Goal: Book appointment/travel/reservation

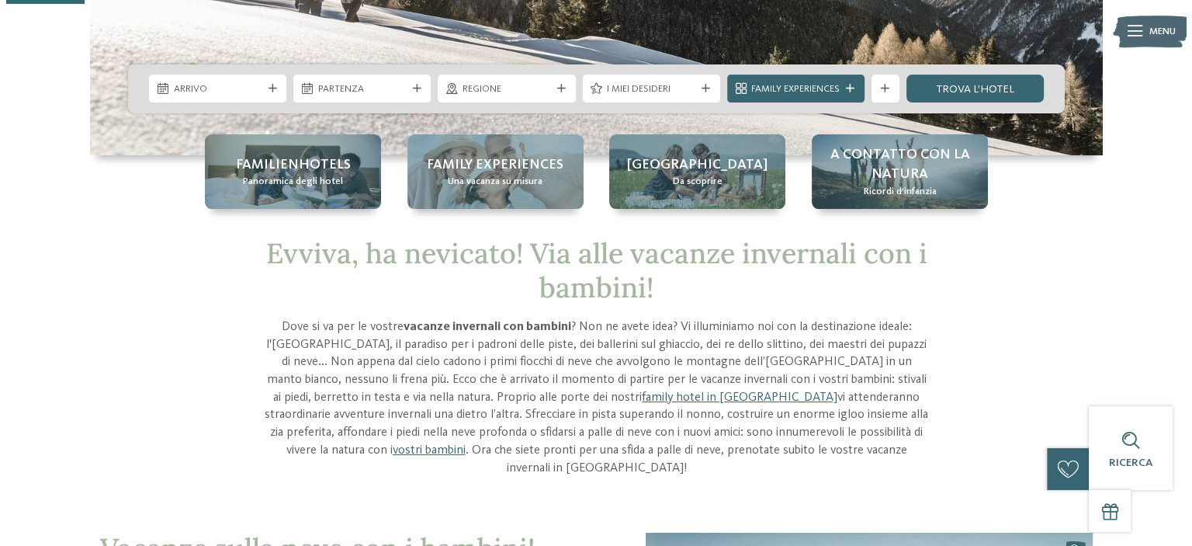
scroll to position [155, 0]
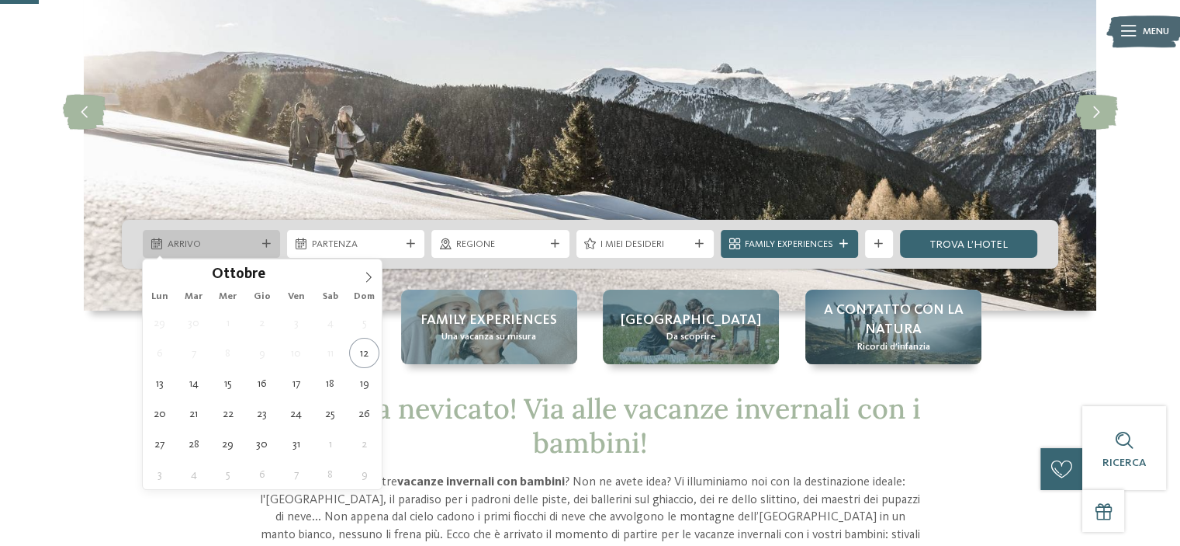
click at [265, 240] on icon at bounding box center [266, 244] width 9 height 9
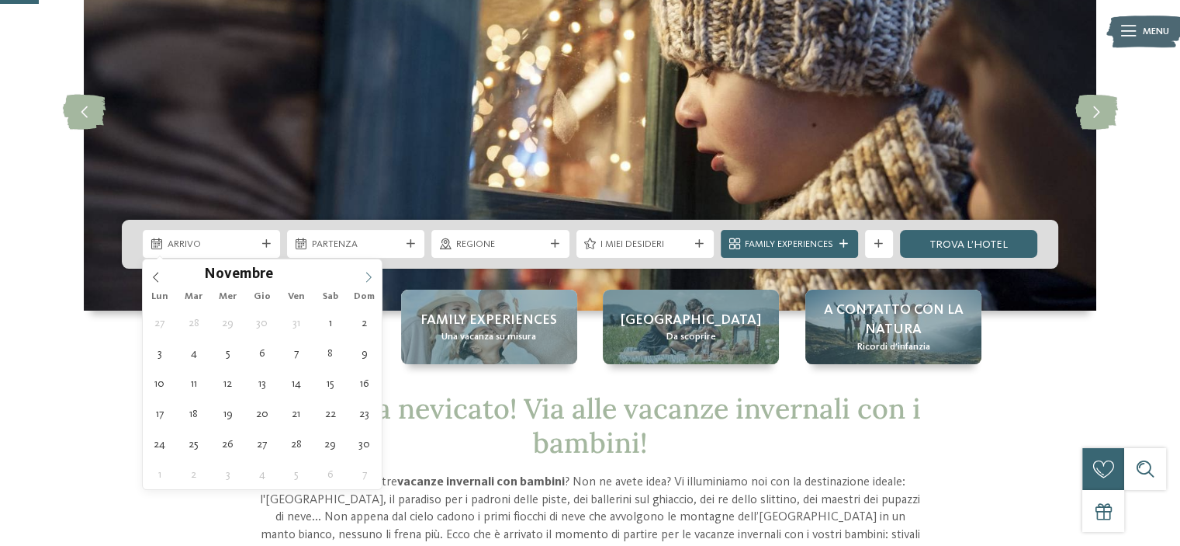
click at [364, 272] on icon at bounding box center [368, 277] width 11 height 11
click at [369, 275] on icon at bounding box center [368, 277] width 5 height 10
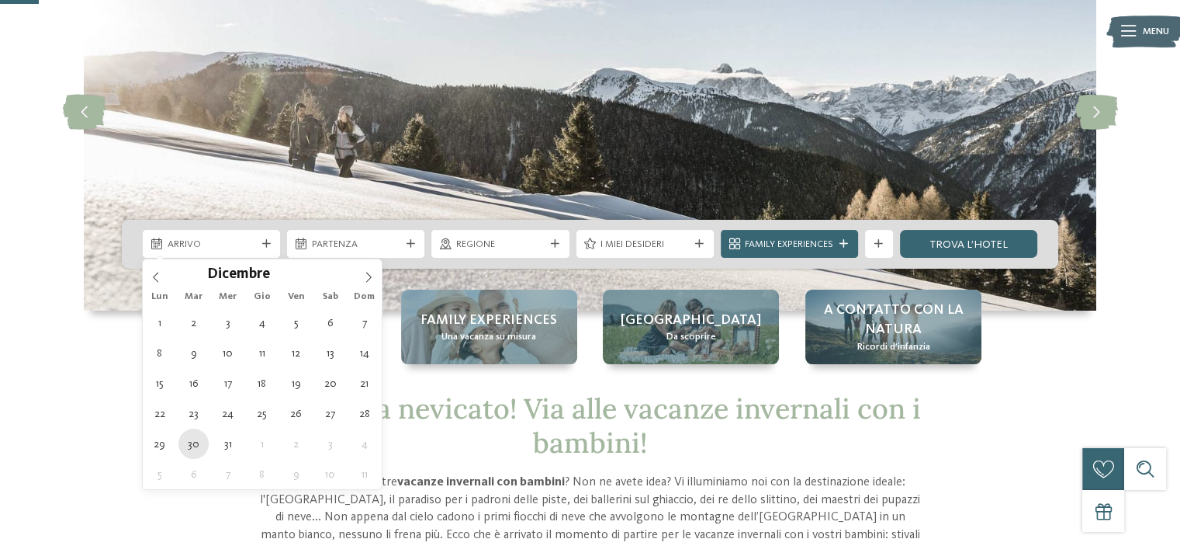
type div "[DATE]"
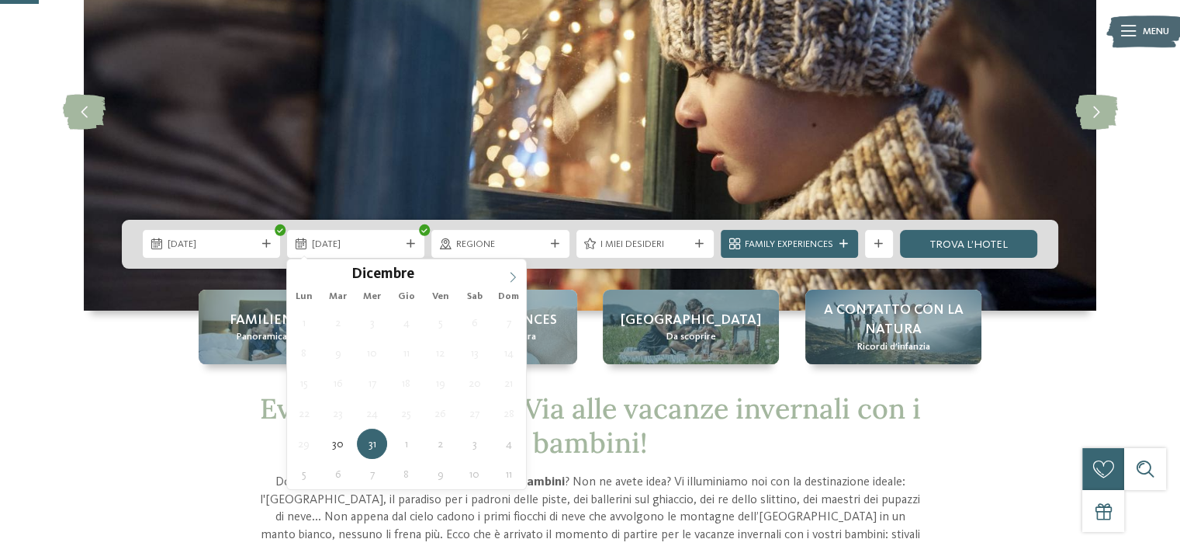
type input "****"
click at [514, 282] on icon at bounding box center [513, 277] width 11 height 11
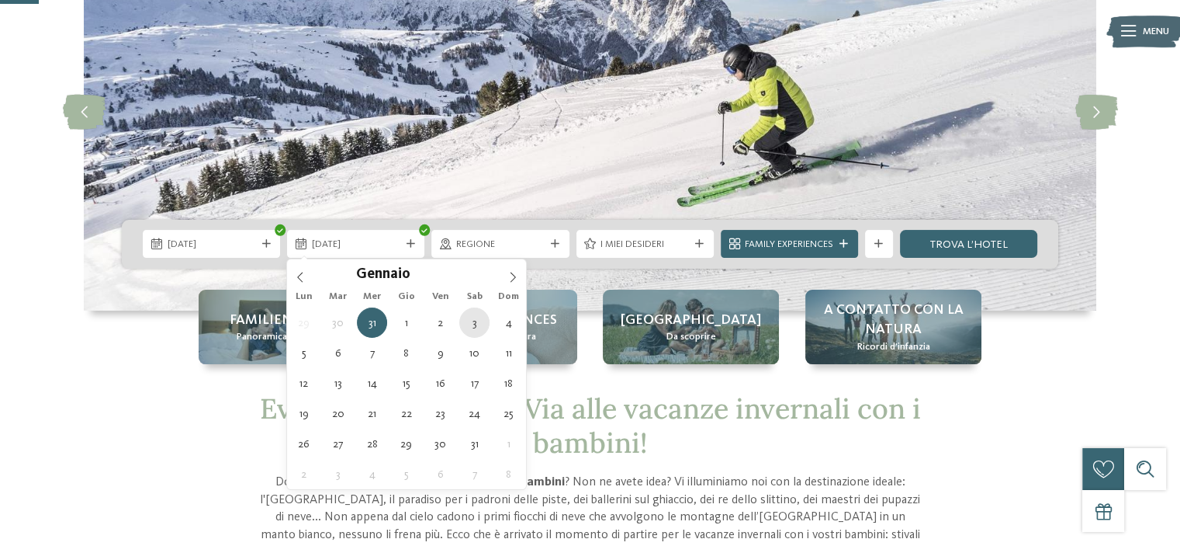
type div "[DATE]"
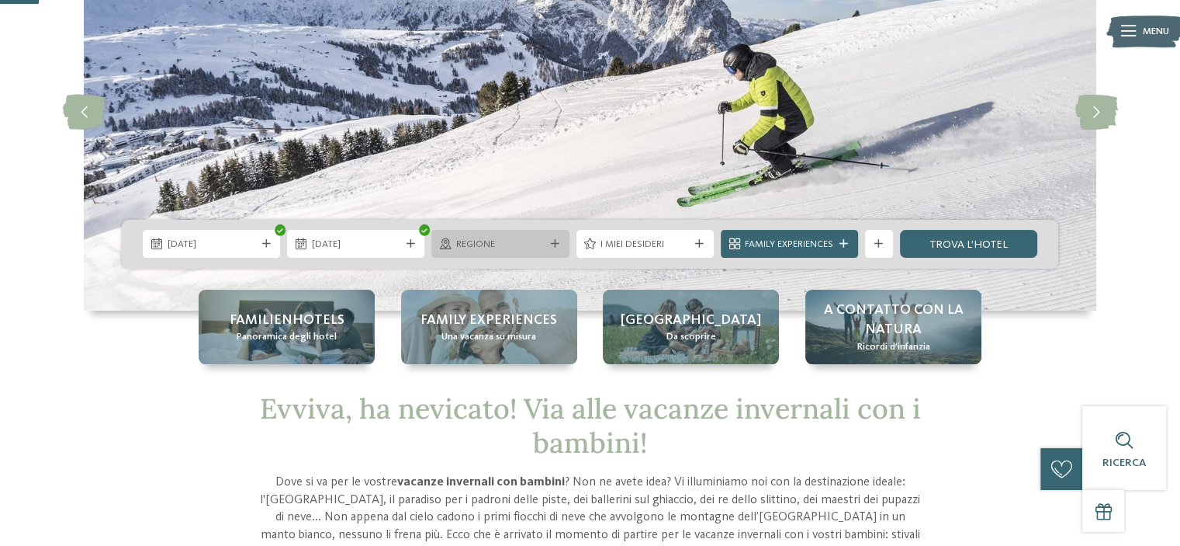
click at [553, 235] on div "Regione" at bounding box center [500, 244] width 137 height 28
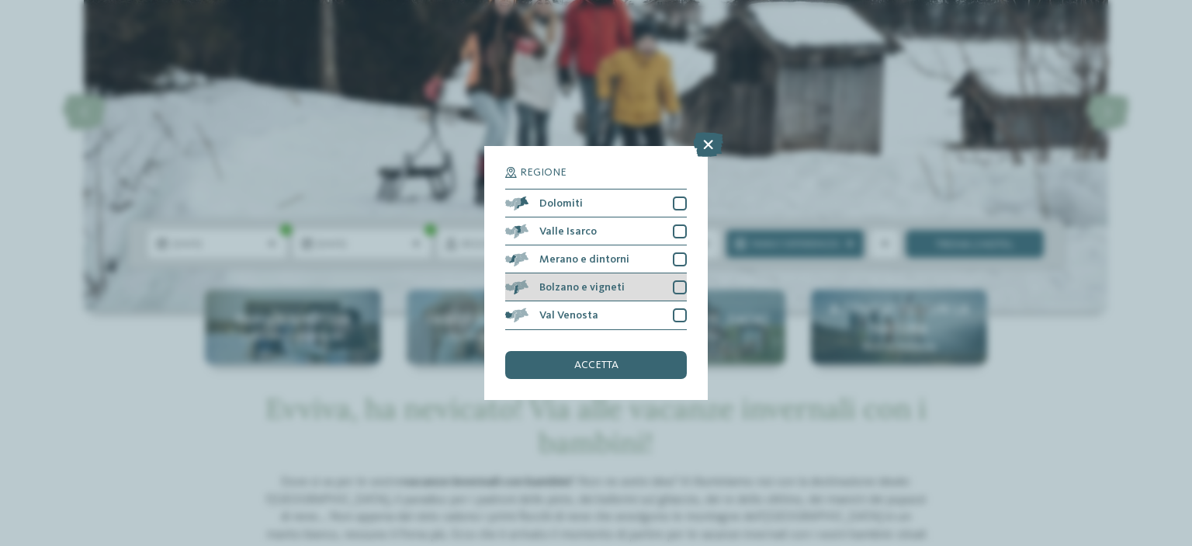
click at [678, 288] on div at bounding box center [680, 287] width 14 height 14
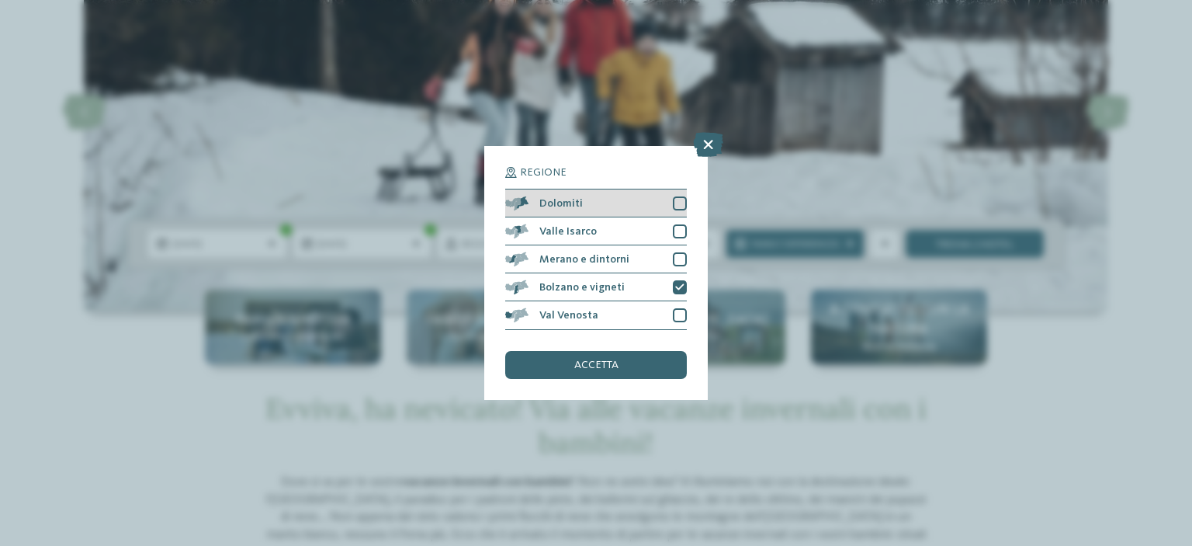
click at [681, 203] on div at bounding box center [680, 203] width 14 height 14
click at [605, 366] on span "accetta" at bounding box center [596, 364] width 44 height 11
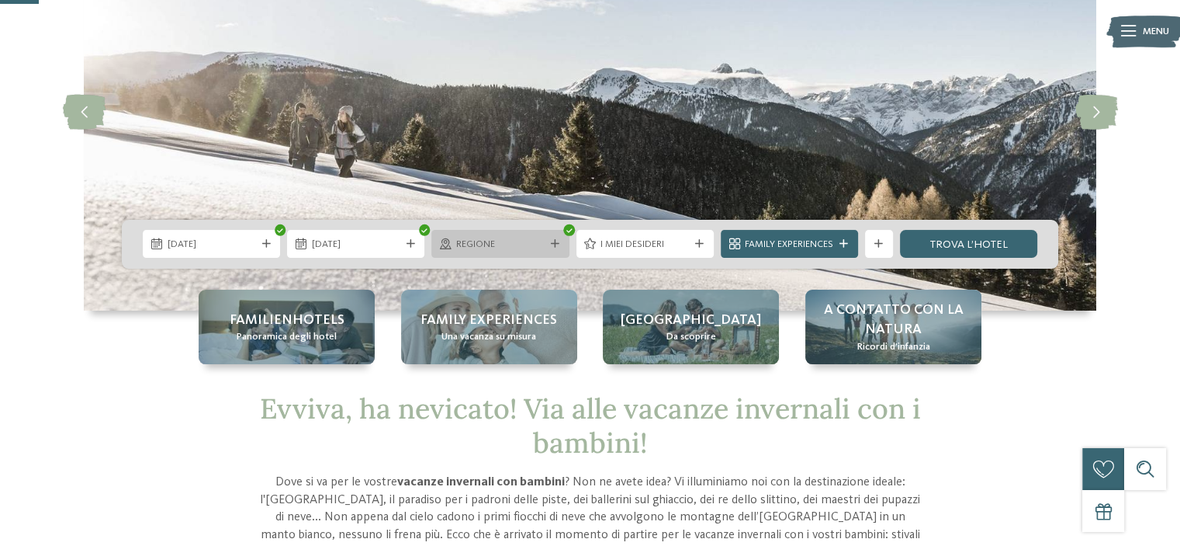
click at [548, 245] on div at bounding box center [555, 244] width 14 height 9
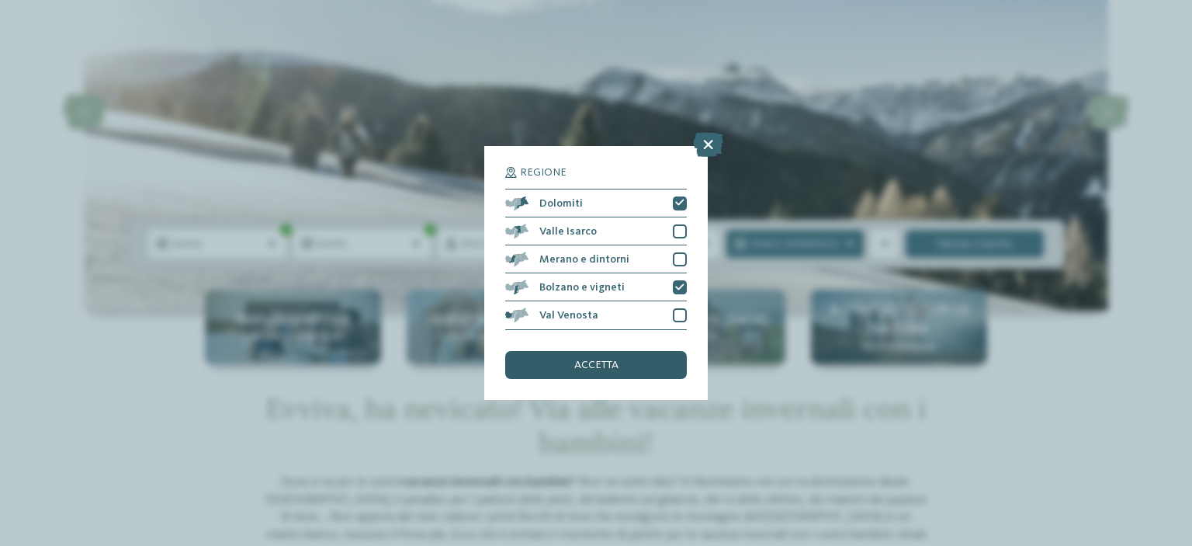
click at [612, 363] on span "accetta" at bounding box center [596, 364] width 44 height 11
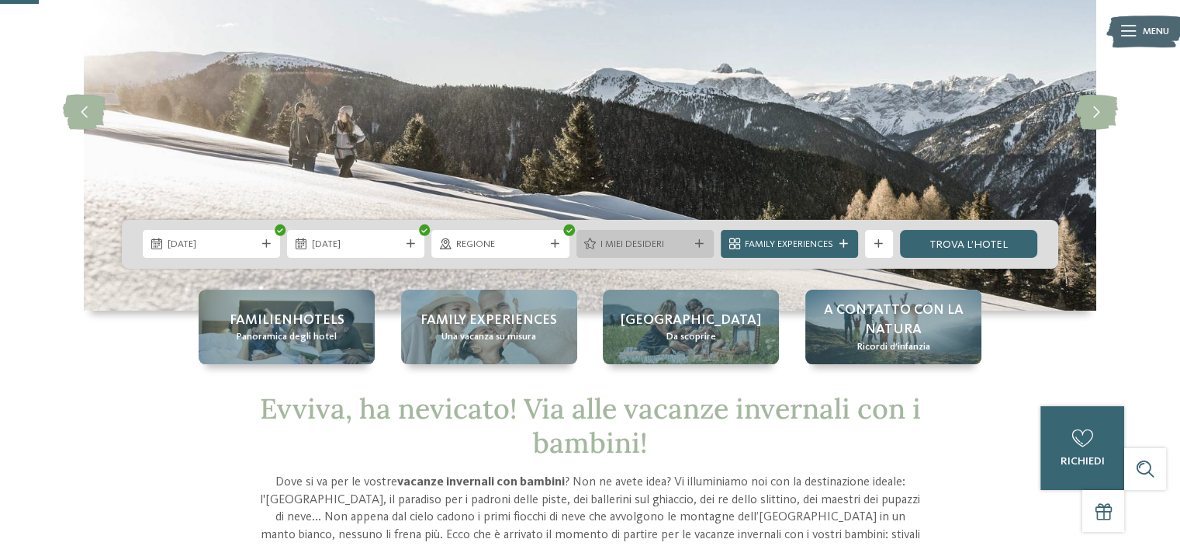
click at [702, 241] on icon at bounding box center [699, 244] width 9 height 9
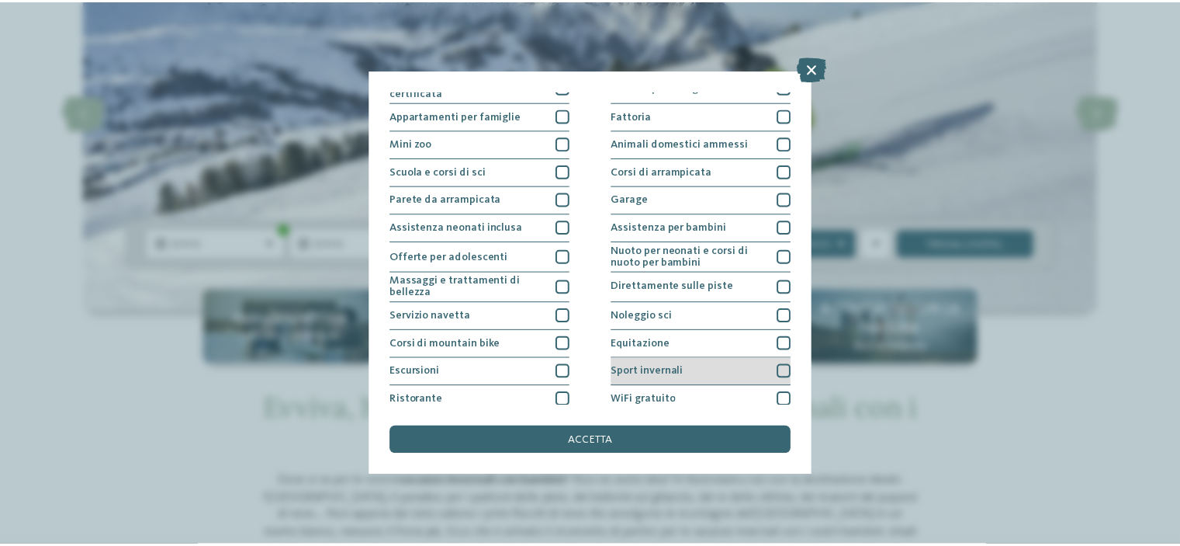
scroll to position [189, 0]
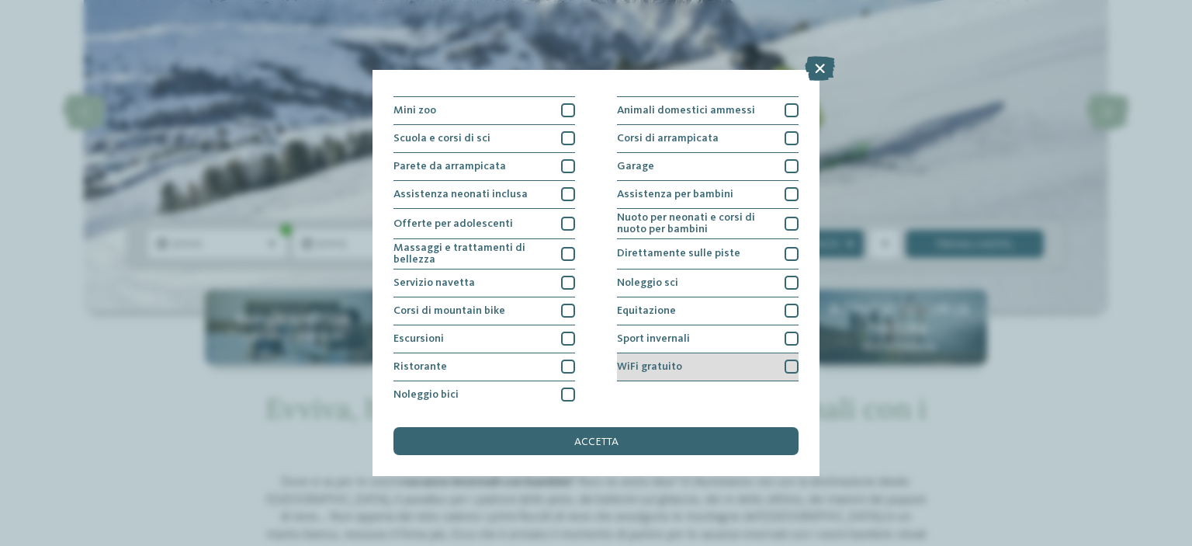
click at [698, 367] on div "WiFi gratuito" at bounding box center [708, 367] width 182 height 28
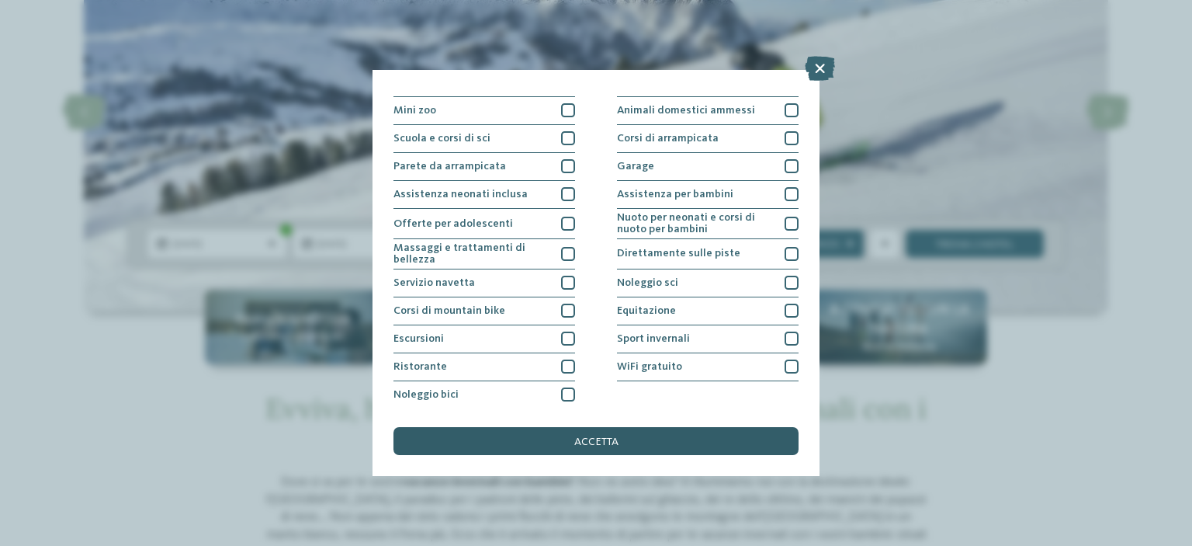
click at [691, 435] on div "accetta" at bounding box center [595, 441] width 405 height 28
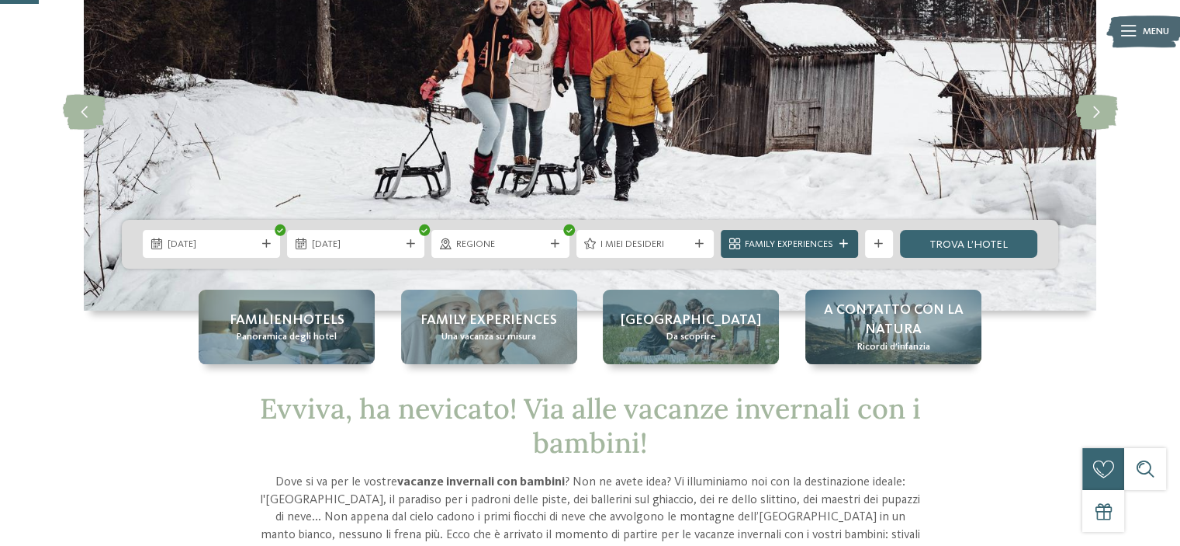
click at [836, 241] on div "Family Experiences" at bounding box center [789, 244] width 95 height 15
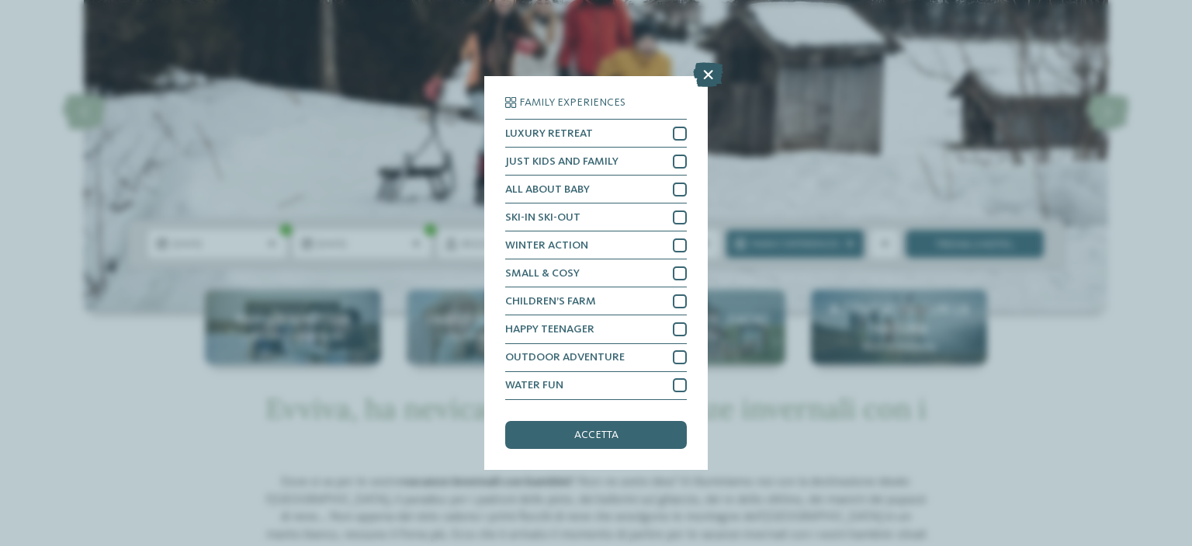
click at [705, 74] on icon at bounding box center [708, 75] width 30 height 25
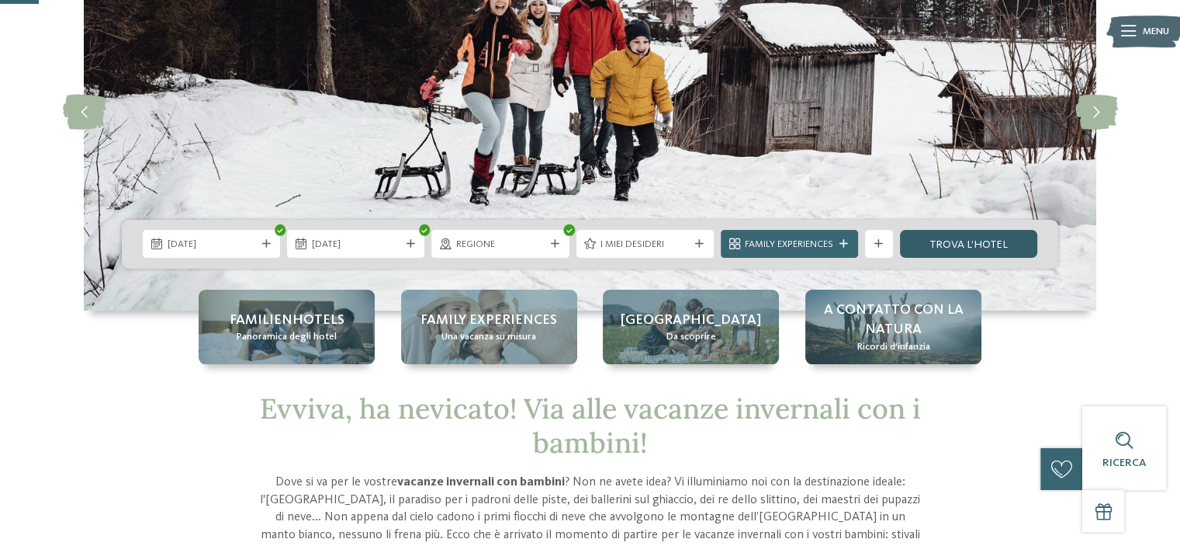
click at [985, 244] on link "trova l’hotel" at bounding box center [968, 244] width 137 height 28
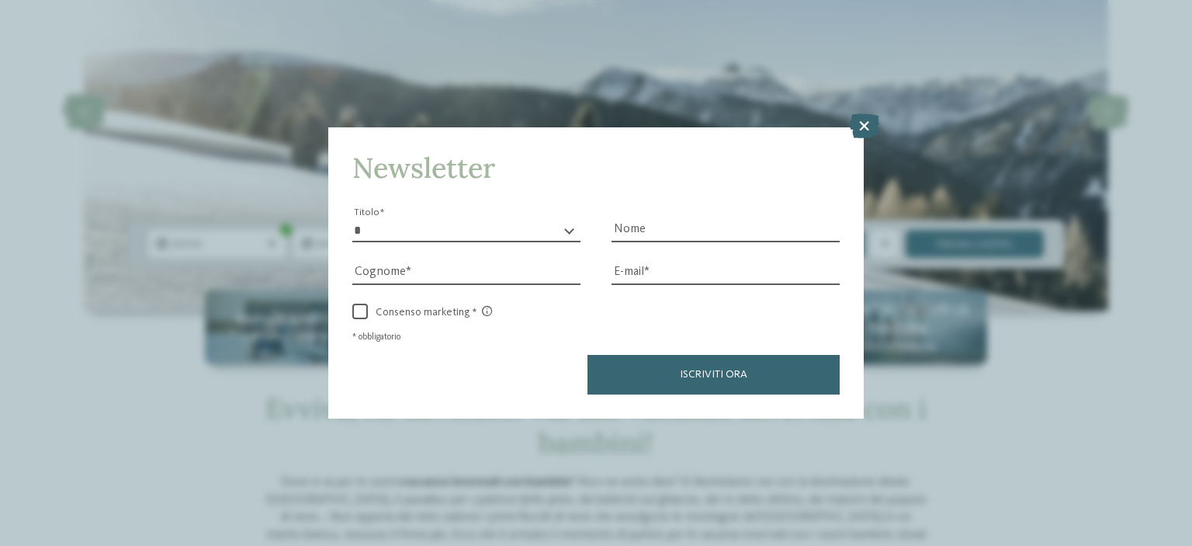
drag, startPoint x: 863, startPoint y: 120, endPoint x: 724, endPoint y: 106, distance: 139.6
click at [860, 121] on icon at bounding box center [864, 125] width 30 height 25
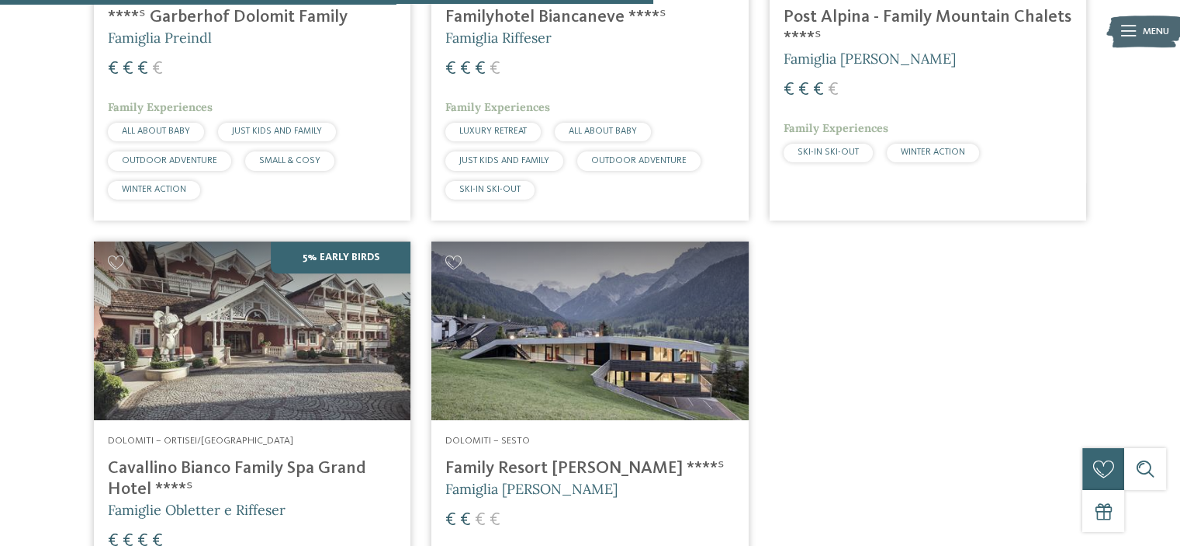
scroll to position [1381, 0]
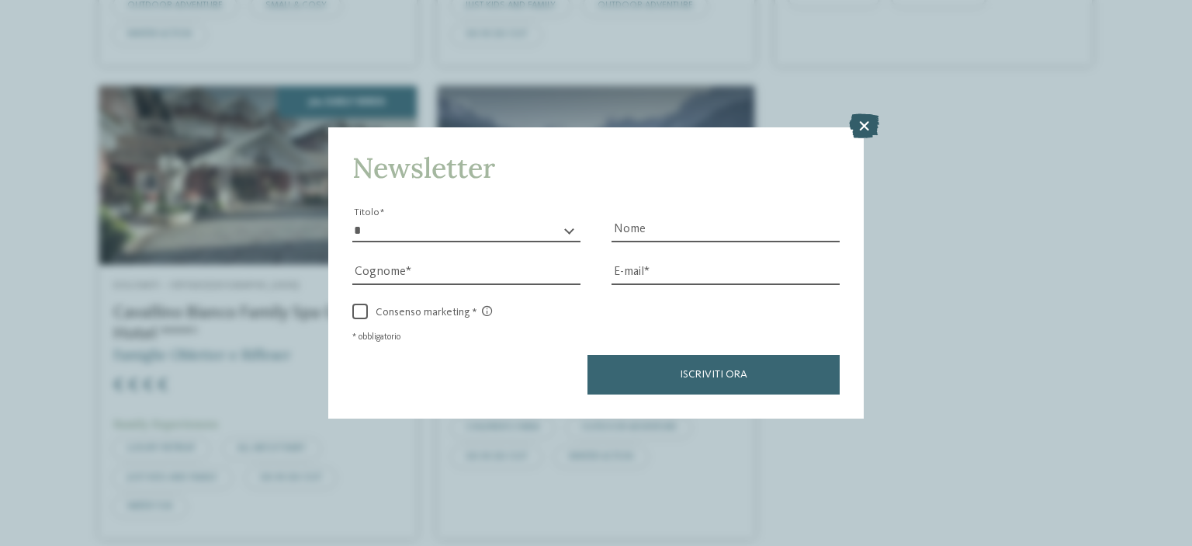
click at [860, 125] on icon at bounding box center [864, 125] width 30 height 25
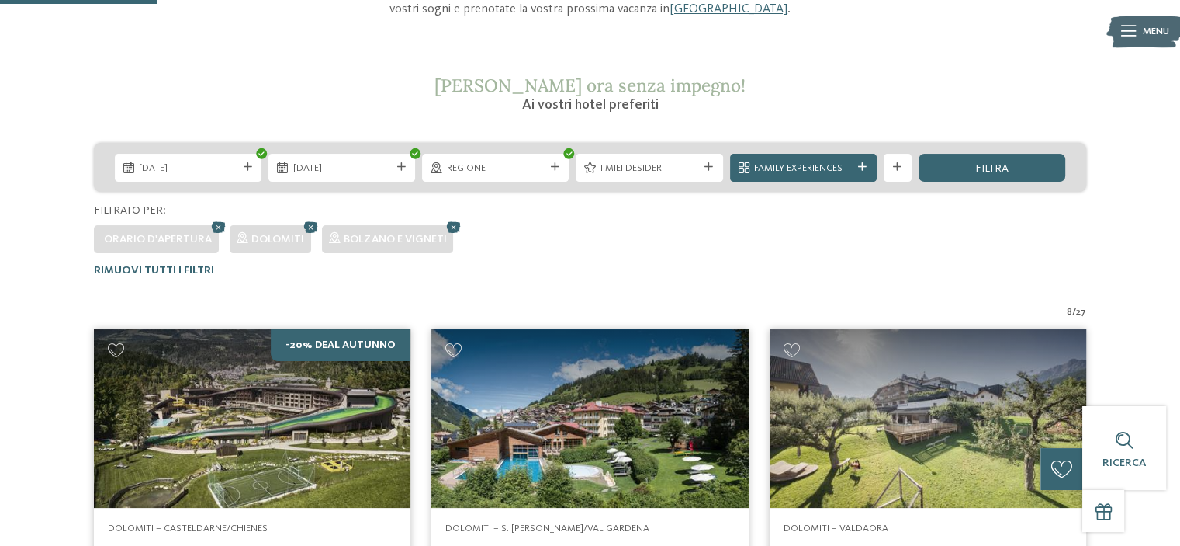
scroll to position [61, 0]
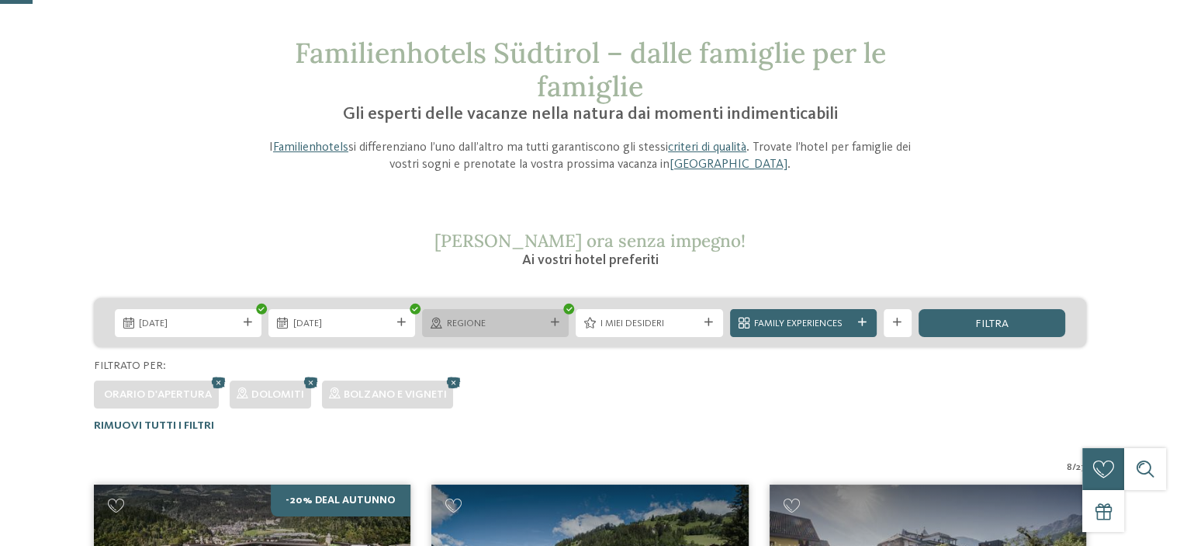
click at [552, 322] on icon at bounding box center [555, 322] width 9 height 9
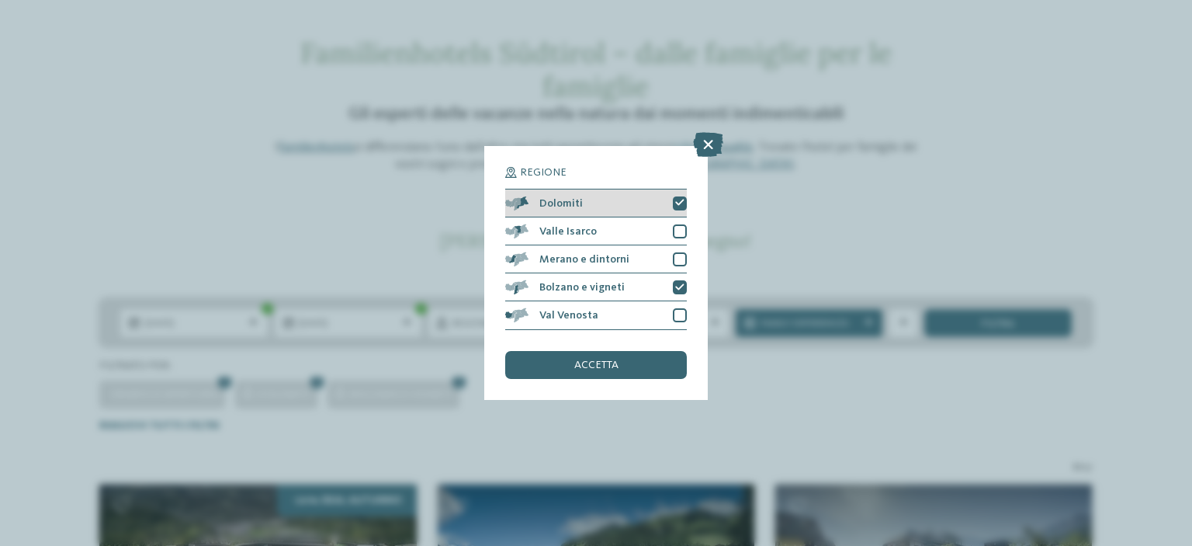
click at [676, 202] on icon at bounding box center [679, 203] width 9 height 9
click at [655, 369] on div "accetta" at bounding box center [596, 365] width 182 height 28
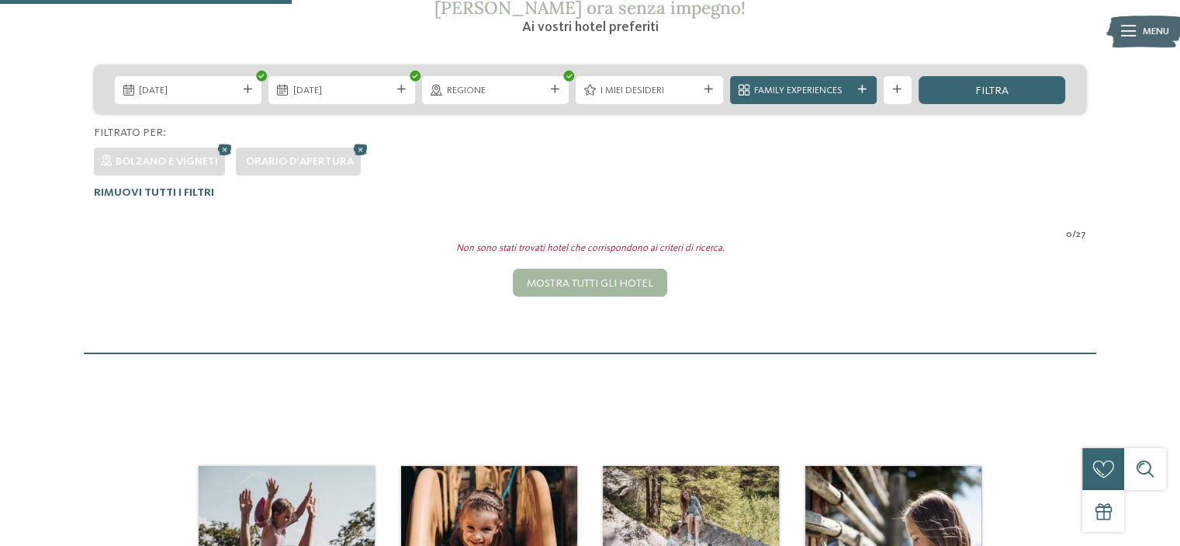
scroll to position [217, 0]
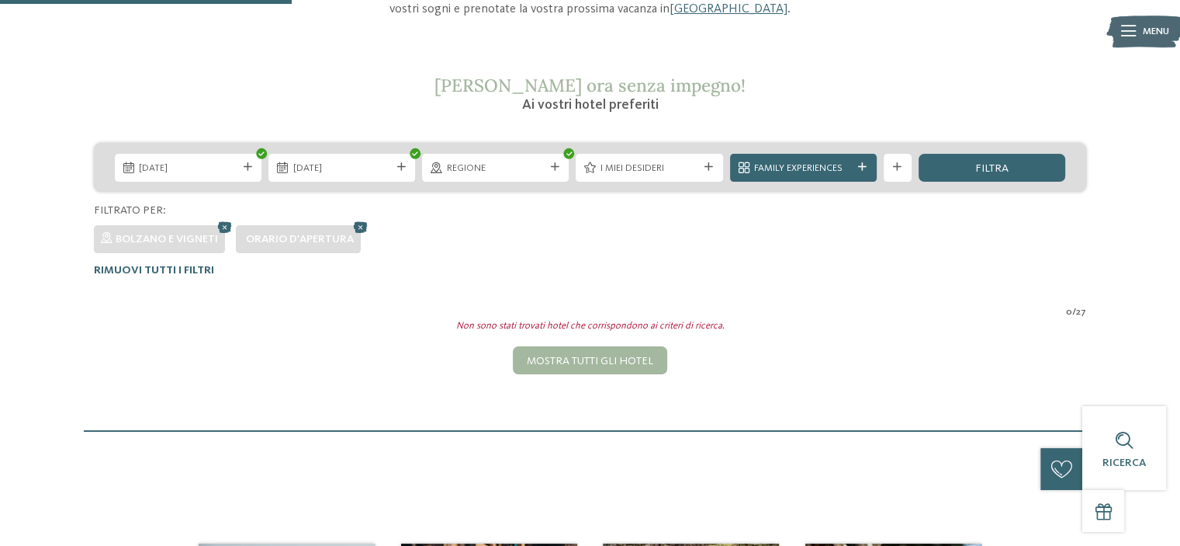
click at [332, 235] on span "Orario d'apertura" at bounding box center [300, 239] width 108 height 11
click at [362, 223] on icon at bounding box center [361, 226] width 21 height 19
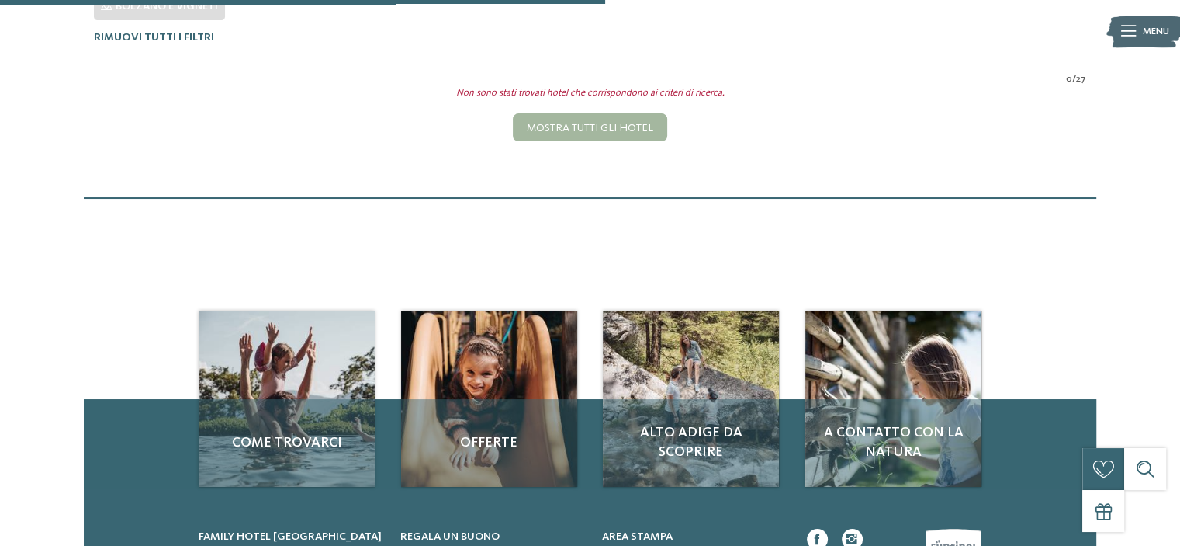
scroll to position [876, 0]
